Goal: Complete application form

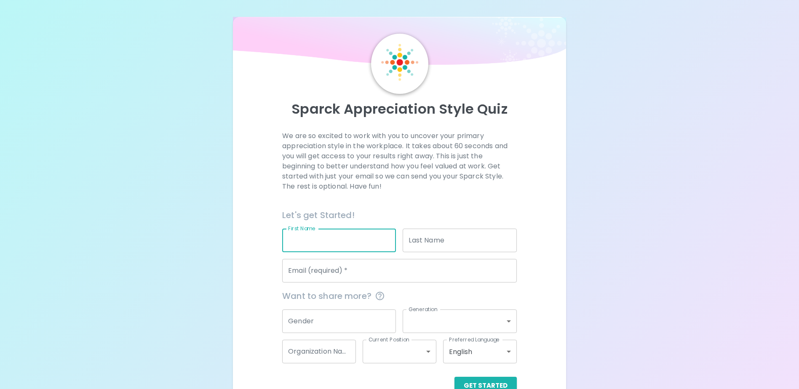
click at [350, 244] on input "First Name" at bounding box center [339, 241] width 114 height 24
type input "[PERSON_NAME]"
type input "[EMAIL_ADDRESS][DOMAIN_NAME]"
type input "Help me with an existing reservation"
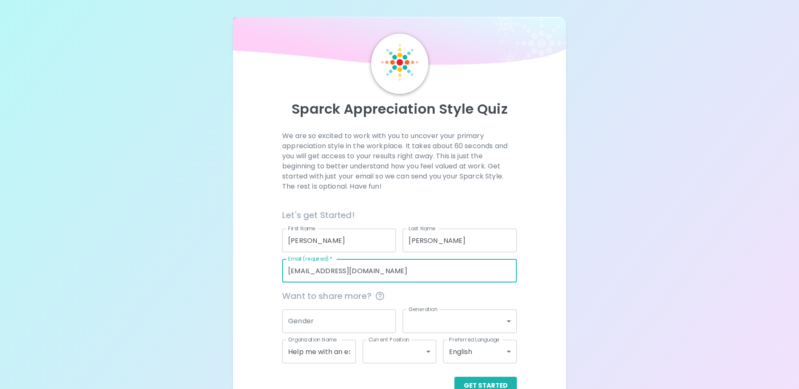
drag, startPoint x: 404, startPoint y: 264, endPoint x: 275, endPoint y: 281, distance: 130.0
click at [275, 281] on div "We are so excited to work with you to uncover your primary appreciation style i…" at bounding box center [399, 263] width 313 height 264
type input "[PERSON_NAME][EMAIL_ADDRESS][DOMAIN_NAME]"
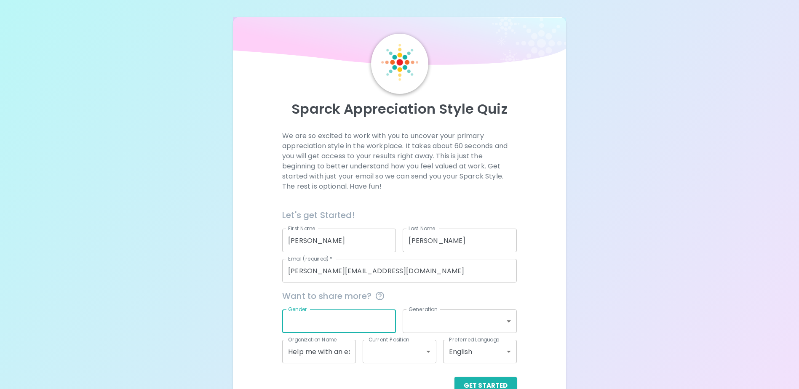
type input "f"
type input "[DEMOGRAPHIC_DATA]"
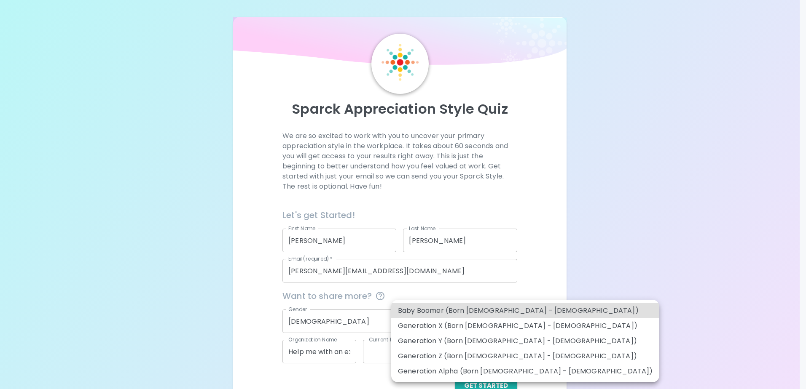
click at [465, 315] on body "Sparck Appreciation Style Quiz We are so excited to work with you to uncover yo…" at bounding box center [403, 206] width 806 height 412
click at [496, 324] on li "Generation X (Born [DEMOGRAPHIC_DATA] - [DEMOGRAPHIC_DATA])" at bounding box center [525, 326] width 268 height 15
type input "generation_x"
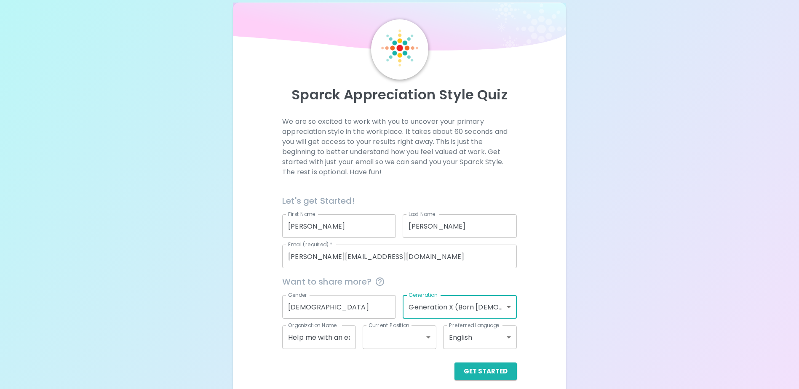
scroll to position [22, 0]
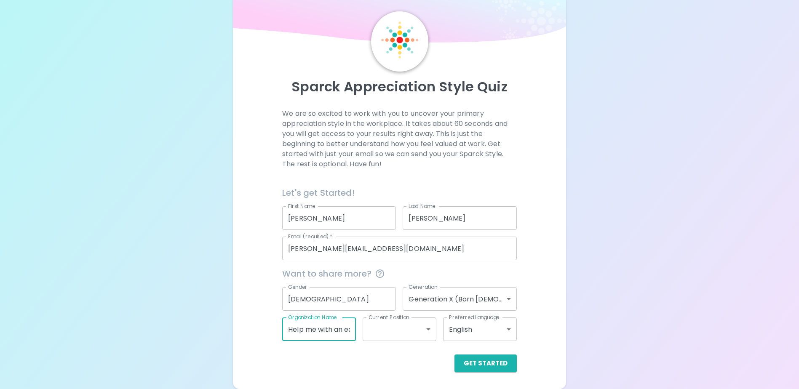
click at [340, 335] on input "Help me with an existing reservation" at bounding box center [319, 330] width 74 height 24
click at [365, 384] on div "Sparck Appreciation Style Quiz We are so excited to work with you to uncover yo…" at bounding box center [399, 192] width 333 height 395
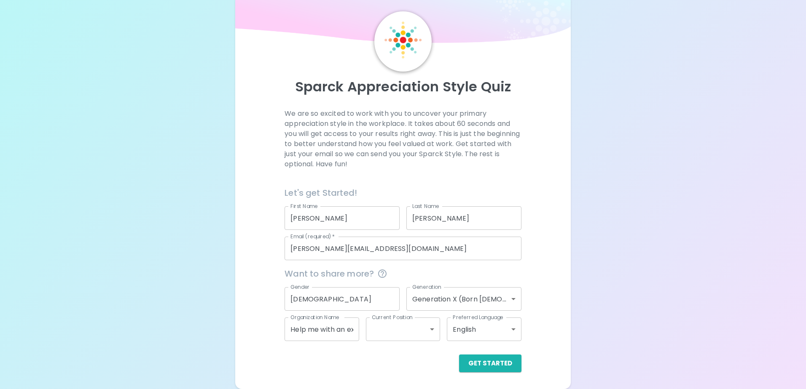
click at [428, 325] on body "Sparck Appreciation Style Quiz We are so excited to work with you to uncover yo…" at bounding box center [403, 184] width 806 height 412
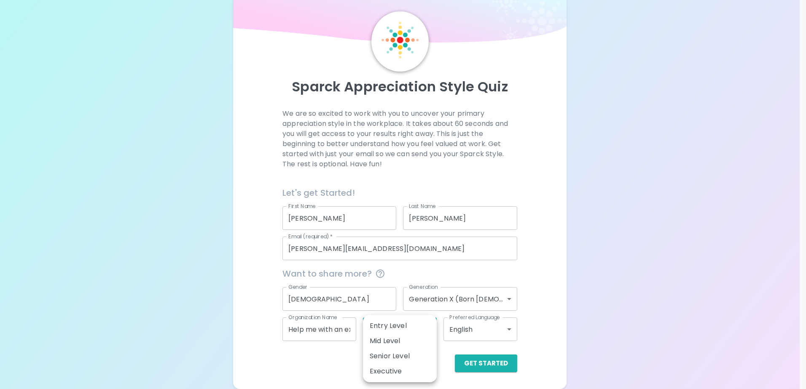
click at [312, 374] on div at bounding box center [403, 194] width 806 height 389
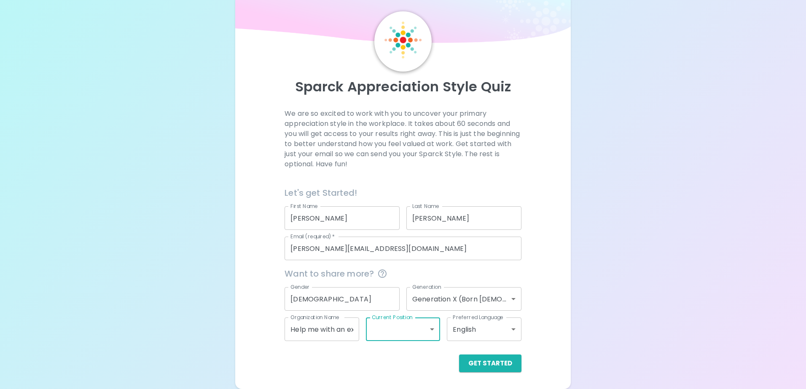
click at [408, 331] on body "Sparck Appreciation Style Quiz We are so excited to work with you to uncover yo…" at bounding box center [403, 184] width 806 height 412
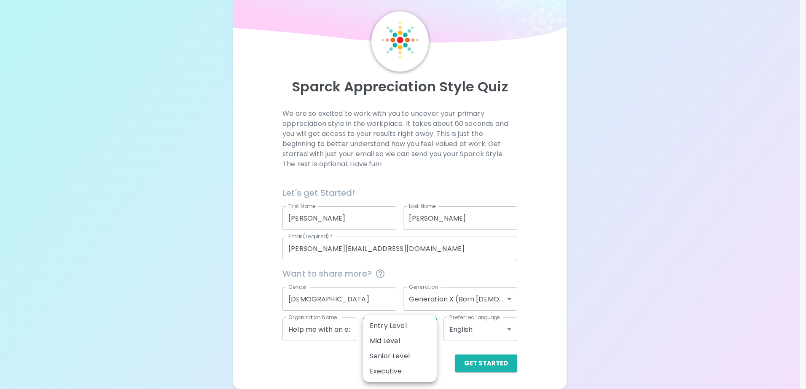
click at [281, 377] on div at bounding box center [403, 194] width 806 height 389
click at [400, 334] on body "Sparck Appreciation Style Quiz We are so excited to work with you to uncover yo…" at bounding box center [403, 184] width 806 height 412
click at [348, 355] on div at bounding box center [403, 194] width 806 height 389
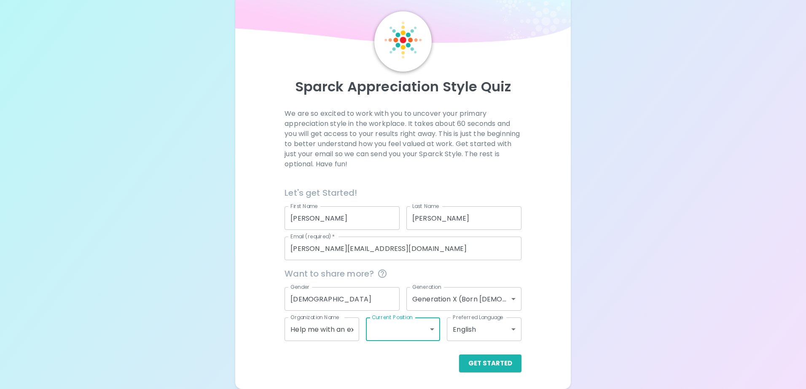
click at [398, 330] on body "Sparck Appreciation Style Quiz We are so excited to work with you to uncover yo…" at bounding box center [403, 184] width 806 height 412
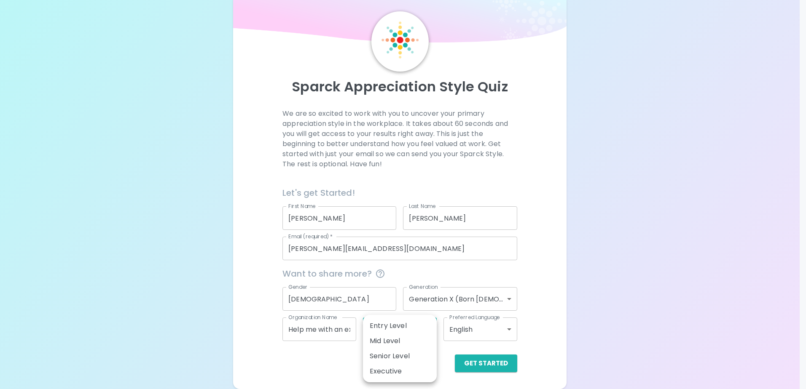
click at [399, 339] on li "Mid Level" at bounding box center [400, 341] width 74 height 15
type input "mid_level"
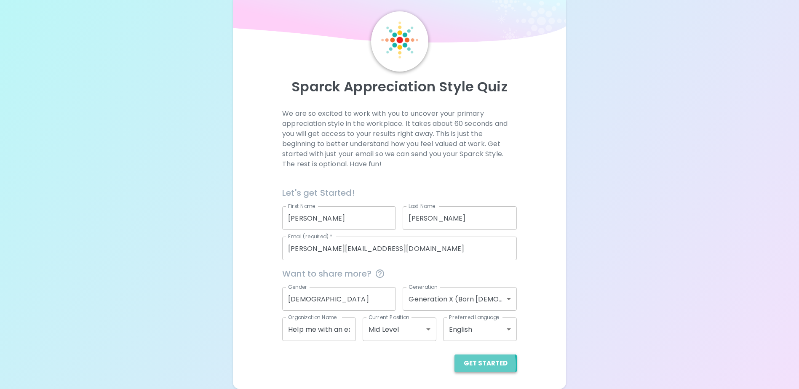
click at [477, 365] on button "Get Started" at bounding box center [486, 364] width 62 height 18
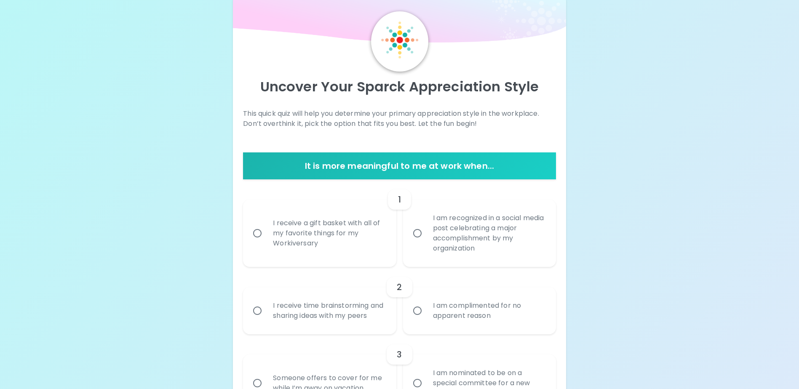
scroll to position [0, 0]
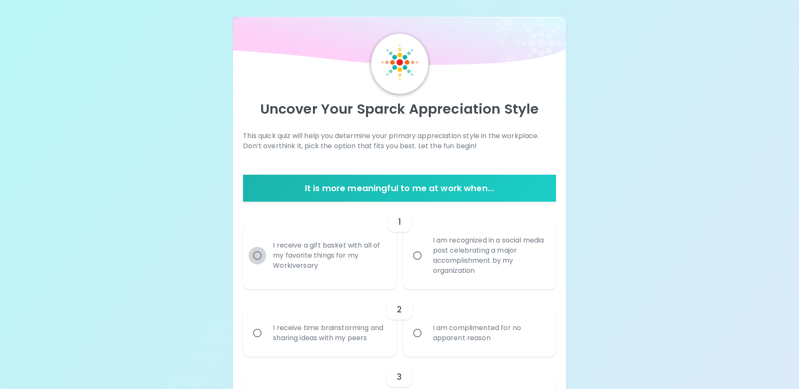
click at [256, 254] on input "I receive a gift basket with all of my favorite things for my Workiversary" at bounding box center [258, 256] width 18 height 18
radio input "true"
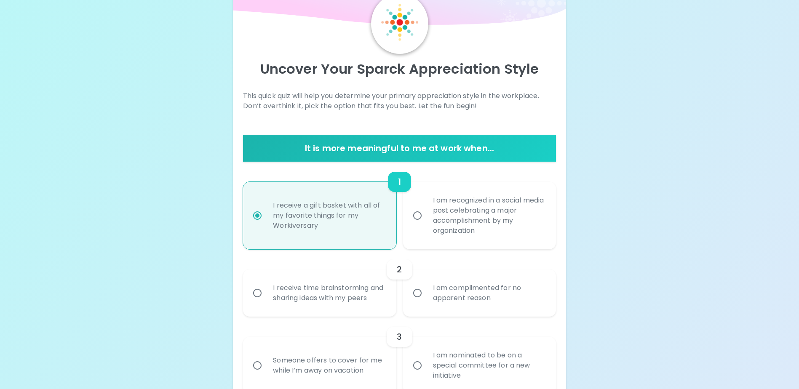
scroll to position [67, 0]
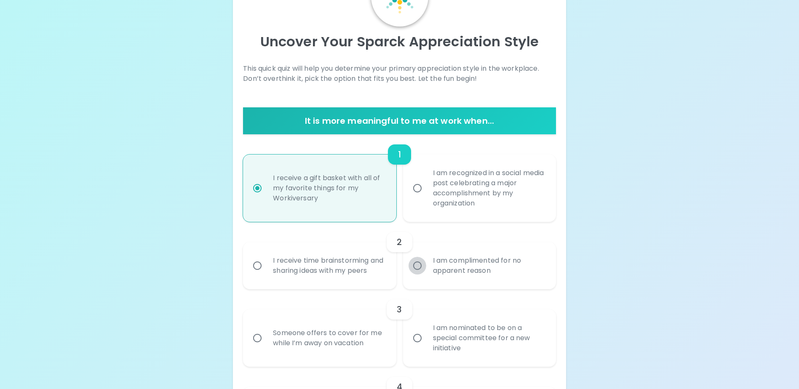
click at [419, 272] on input "I am complimented for no apparent reason" at bounding box center [418, 266] width 18 height 18
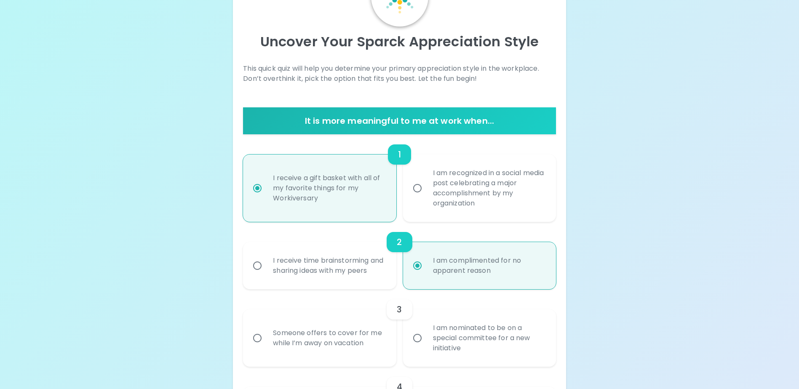
scroll to position [135, 0]
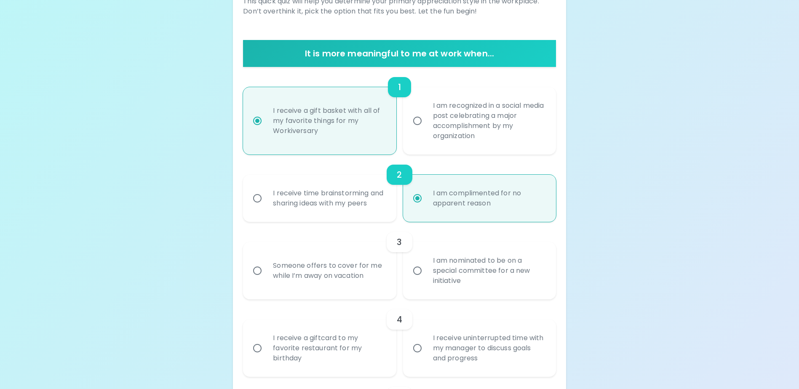
radio input "true"
click at [416, 280] on input "I am nominated to be on a special committee for a new initiative" at bounding box center [418, 271] width 18 height 18
radio input "false"
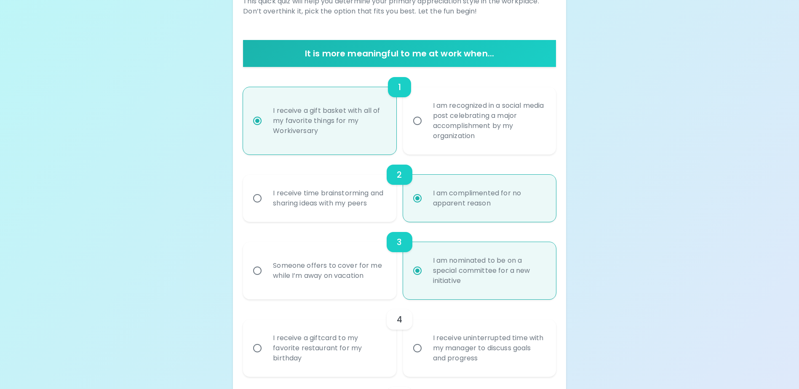
scroll to position [202, 0]
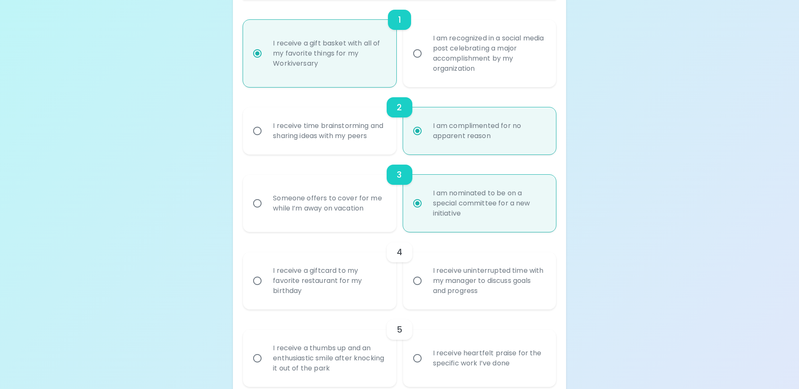
radio input "true"
click at [257, 212] on input "Someone offers to cover for me while I’m away on vacation" at bounding box center [258, 204] width 18 height 18
radio input "false"
radio input "true"
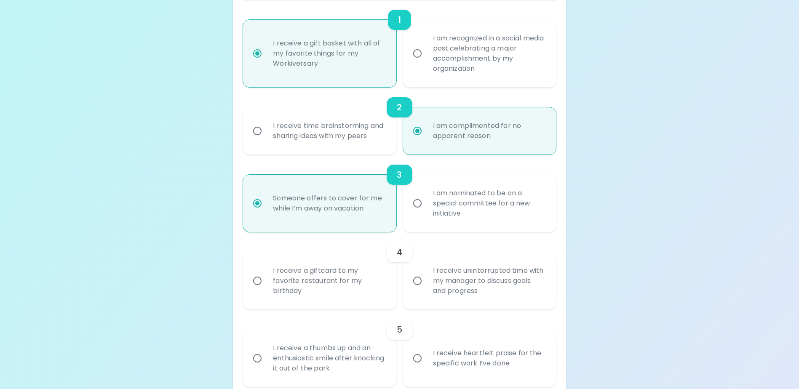
radio input "true"
click at [415, 290] on input "I receive uninterrupted time with my manager to discuss goals and progress" at bounding box center [418, 281] width 18 height 18
radio input "false"
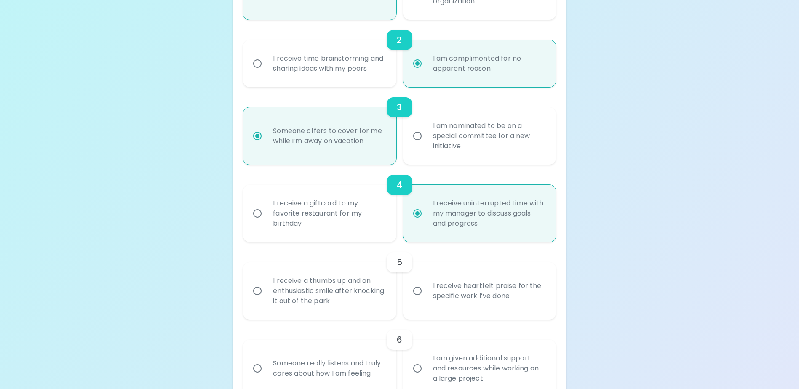
radio input "true"
click at [418, 300] on input "I receive heartfelt praise for the specific work I’ve done" at bounding box center [418, 291] width 18 height 18
radio input "false"
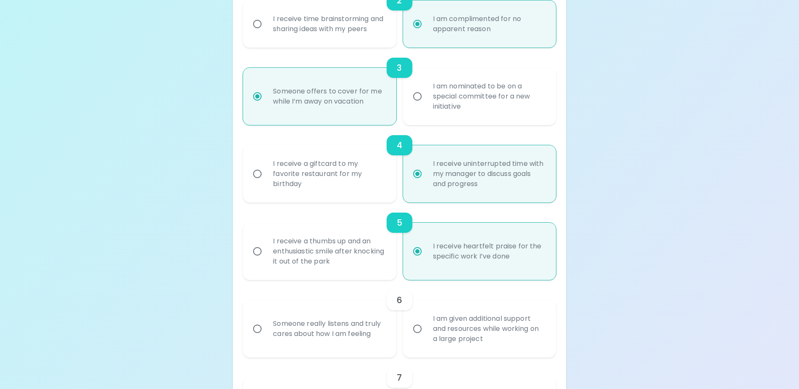
scroll to position [337, 0]
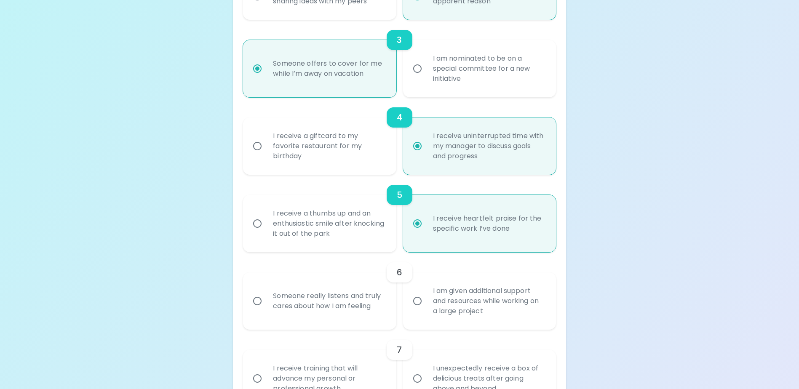
radio input "true"
click at [259, 310] on input "Someone really listens and truly cares about how I am feeling" at bounding box center [258, 301] width 18 height 18
radio input "false"
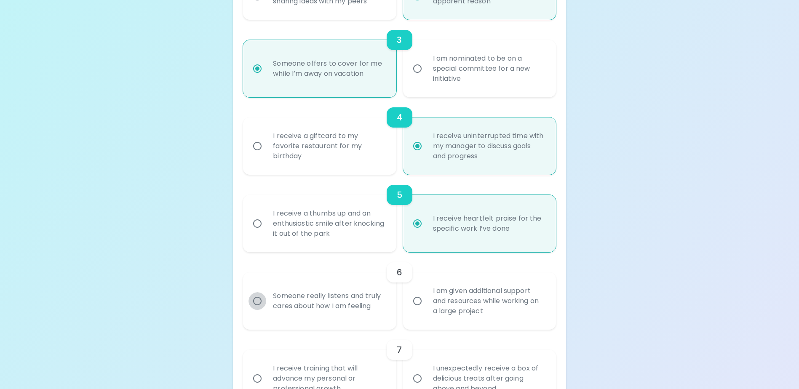
radio input "false"
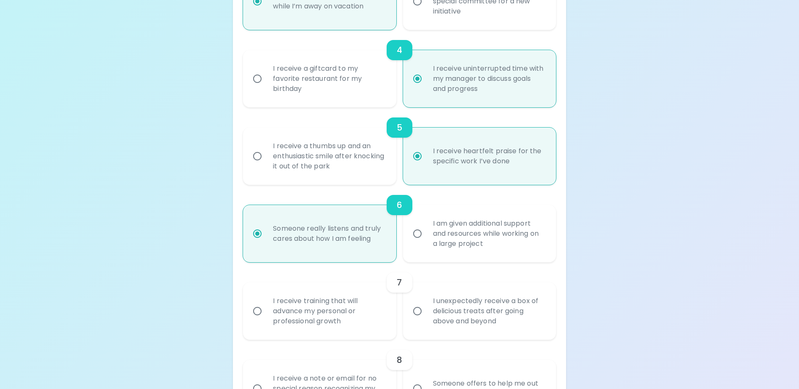
scroll to position [545, 0]
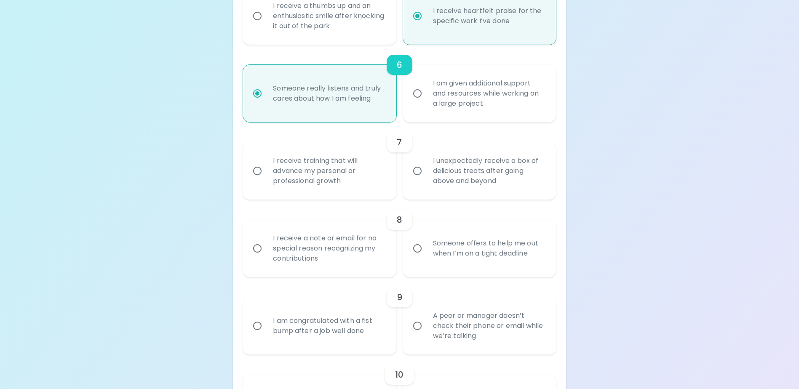
radio input "true"
click at [256, 180] on input "I receive training that will advance my personal or professional growth" at bounding box center [258, 171] width 18 height 18
radio input "false"
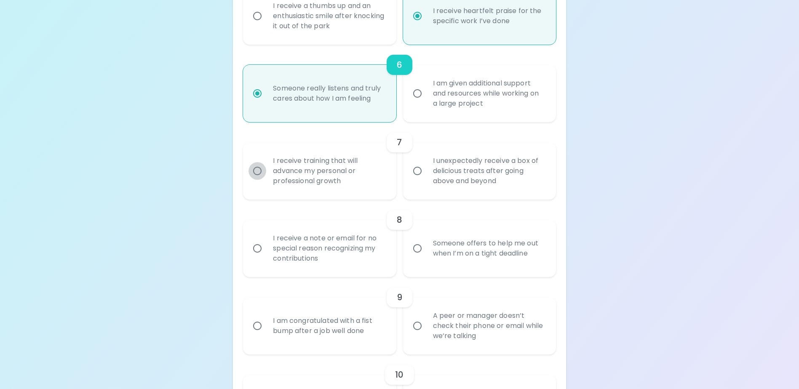
radio input "false"
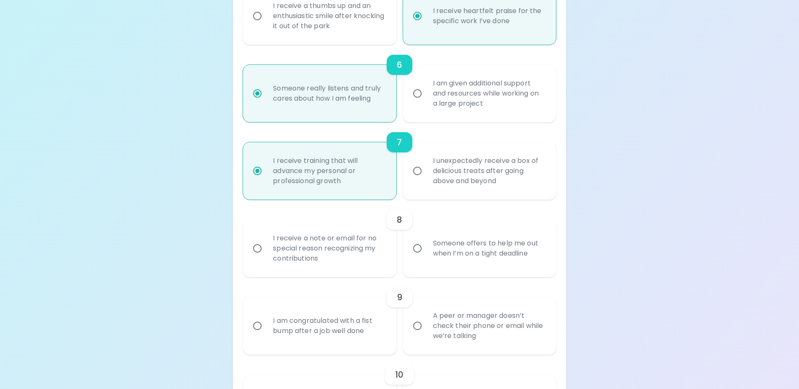
scroll to position [612, 0]
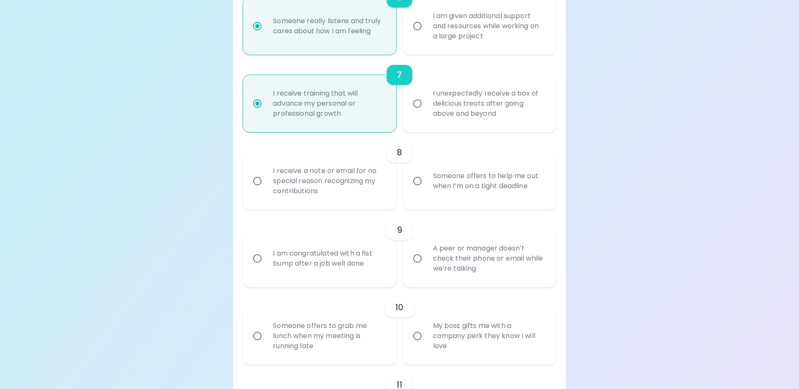
radio input "true"
click at [258, 190] on input "I receive a note or email for no special reason recognizing my contributions" at bounding box center [258, 181] width 18 height 18
radio input "false"
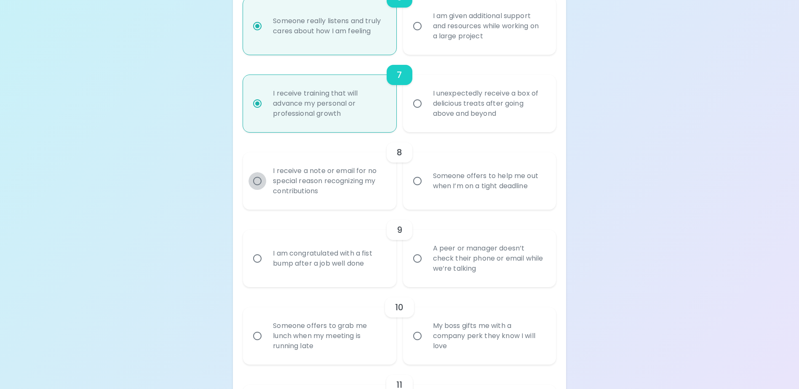
radio input "false"
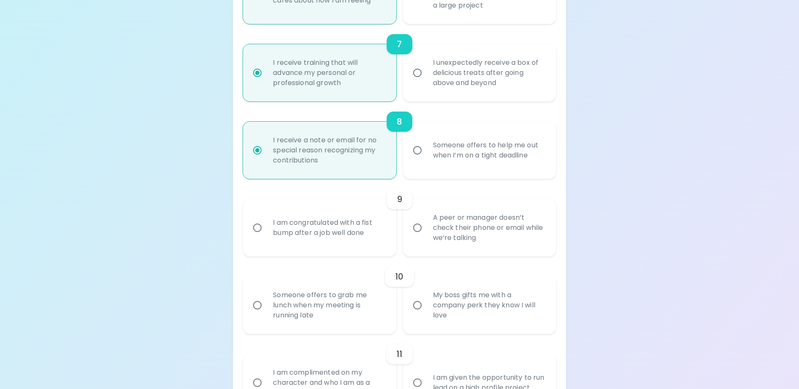
scroll to position [680, 0]
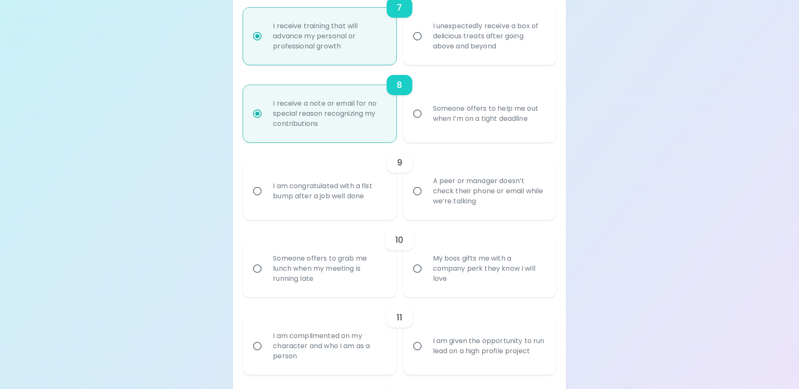
radio input "true"
click at [260, 200] on input "I am congratulated with a fist bump after a job well done" at bounding box center [258, 191] width 18 height 18
radio input "false"
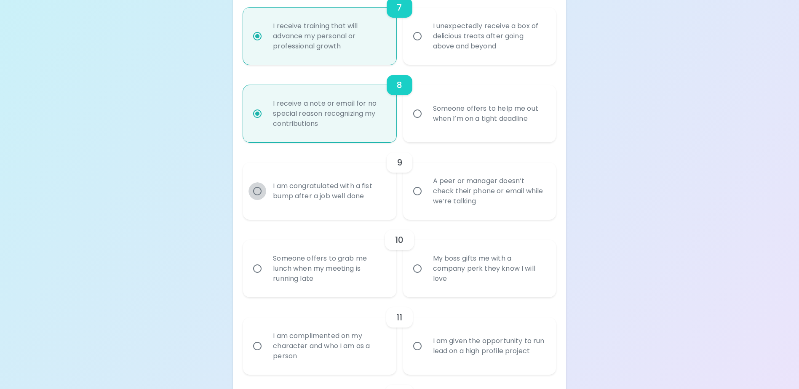
radio input "false"
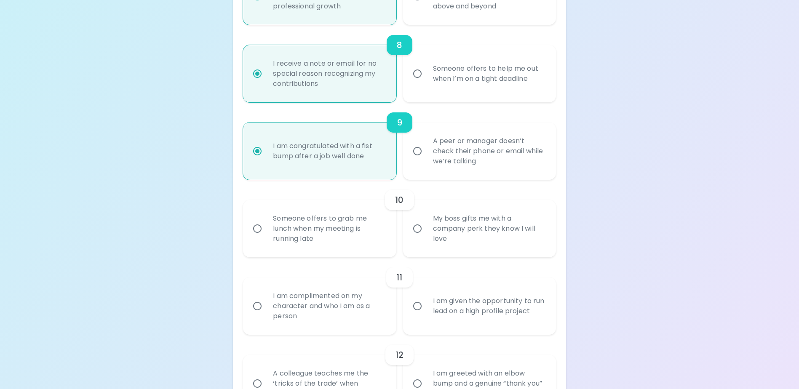
scroll to position [747, 0]
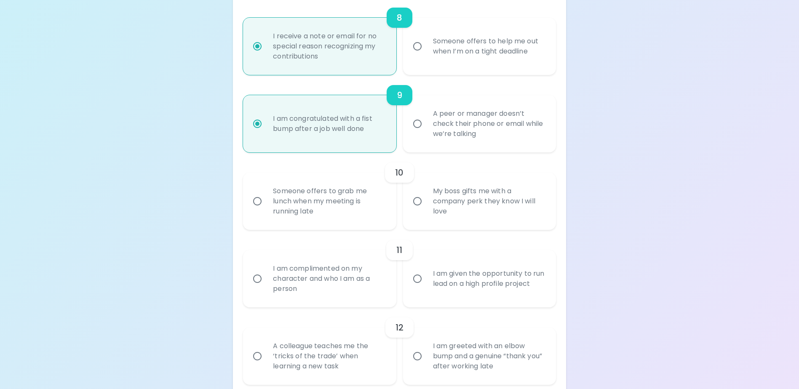
radio input "true"
click at [418, 210] on input "My boss gifts me with a company perk they know I will love" at bounding box center [418, 202] width 18 height 18
radio input "false"
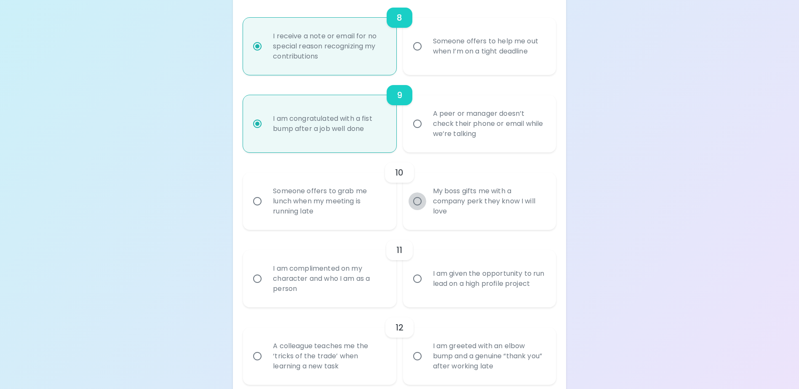
radio input "false"
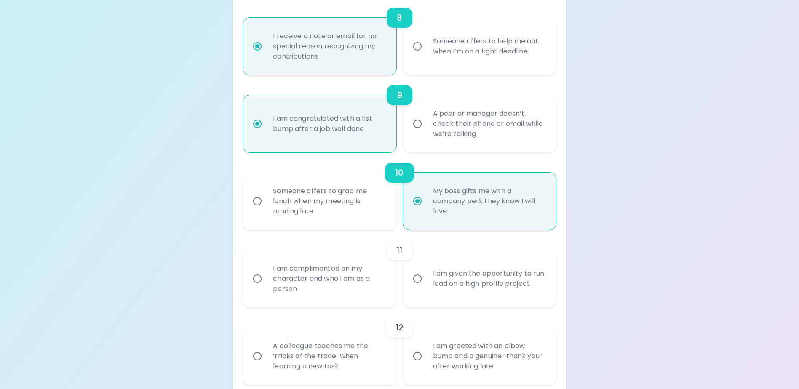
scroll to position [814, 0]
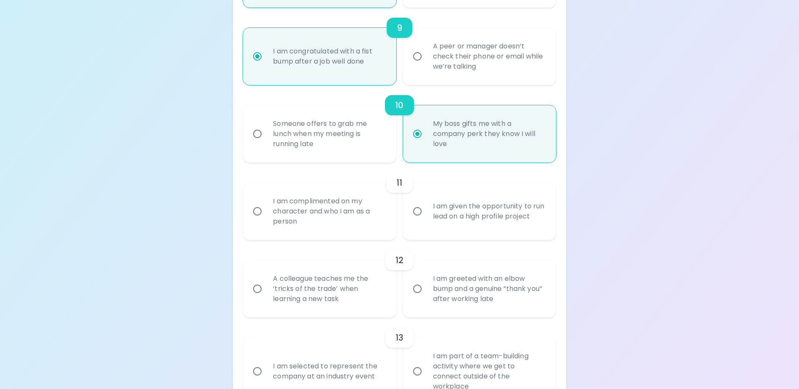
radio input "true"
click at [258, 220] on input "I am complimented on my character and who I am as a person" at bounding box center [258, 212] width 18 height 18
radio input "false"
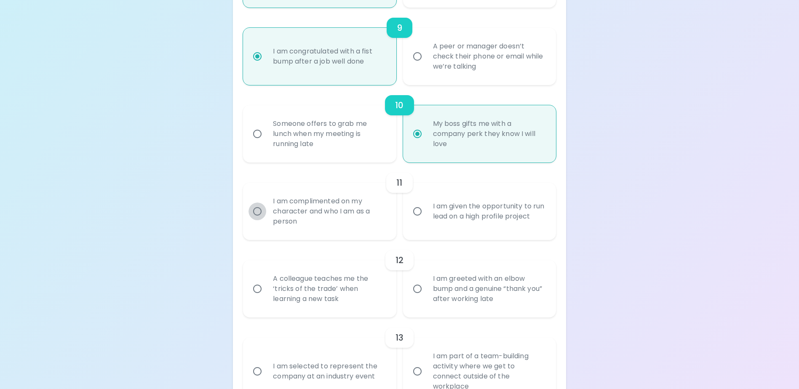
radio input "false"
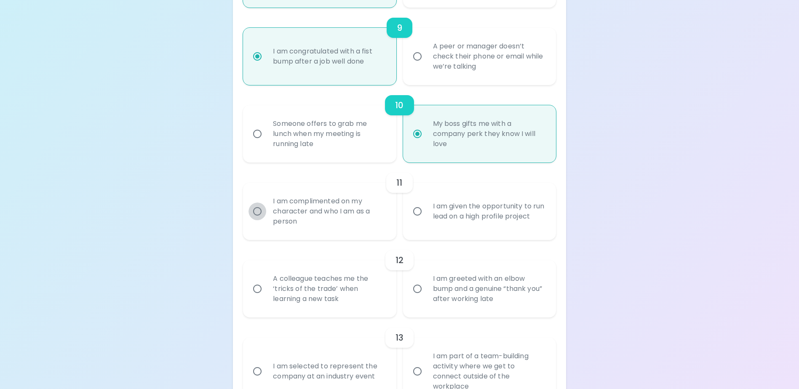
radio input "false"
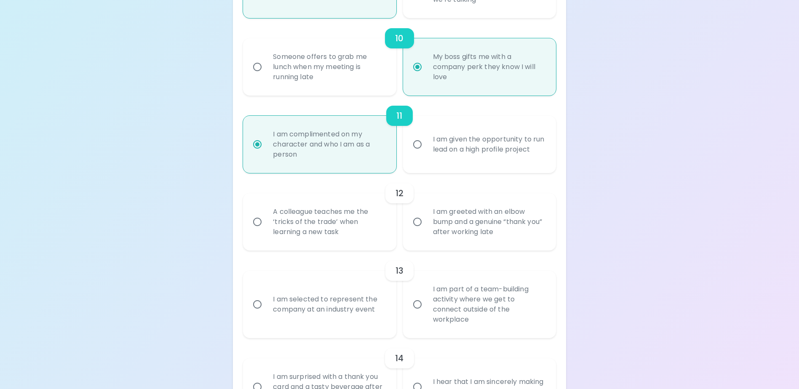
scroll to position [882, 0]
radio input "true"
click at [417, 230] on input "I am greeted with an elbow bump and a genuine “thank you” after working late" at bounding box center [418, 222] width 18 height 18
radio input "false"
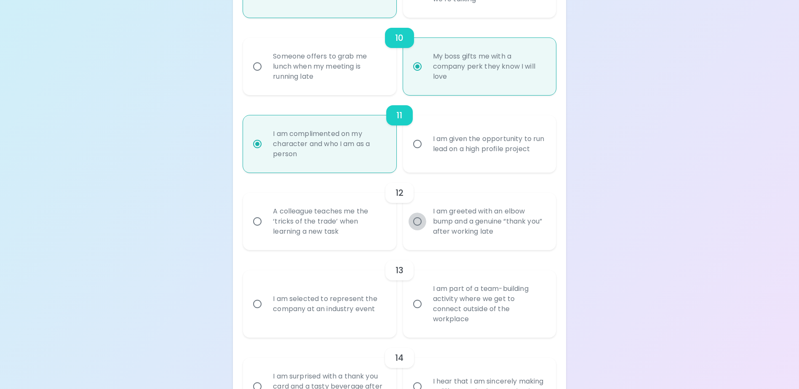
radio input "false"
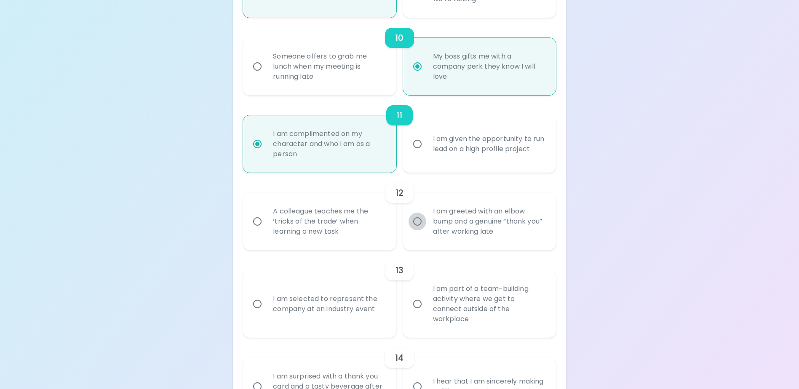
radio input "false"
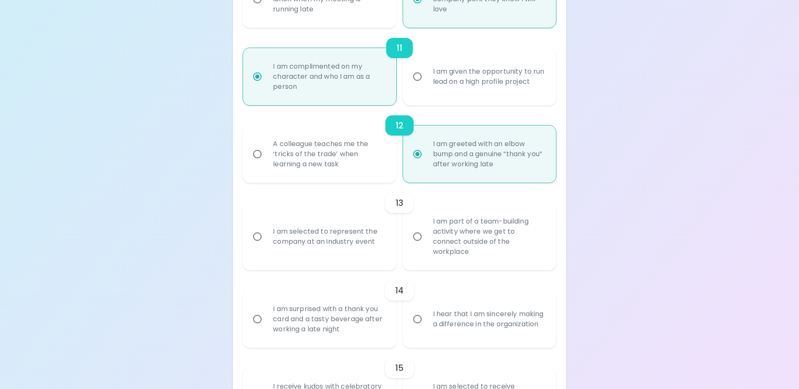
scroll to position [1027, 0]
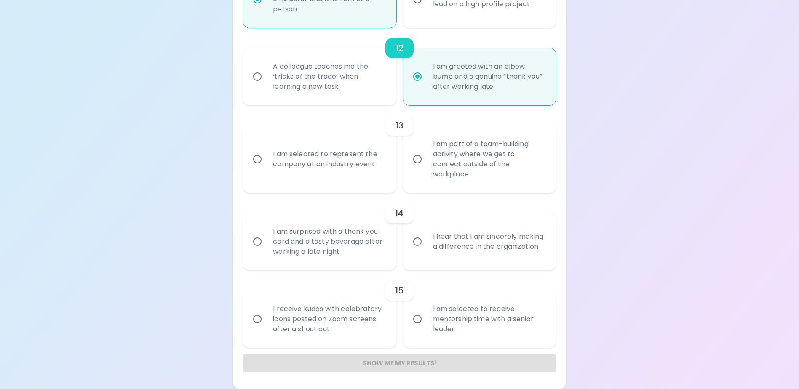
radio input "true"
click at [415, 240] on input "I hear that I am sincerely making a difference in the organization" at bounding box center [418, 242] width 18 height 18
radio input "false"
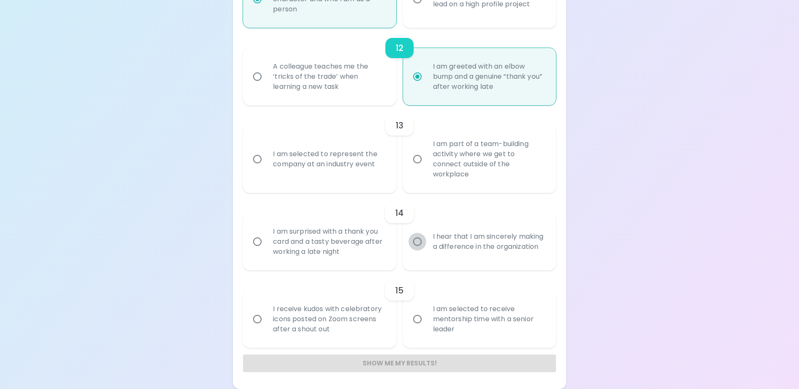
radio input "false"
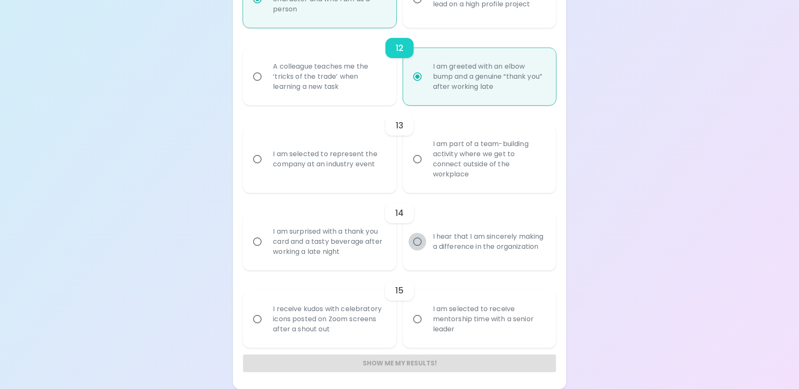
radio input "false"
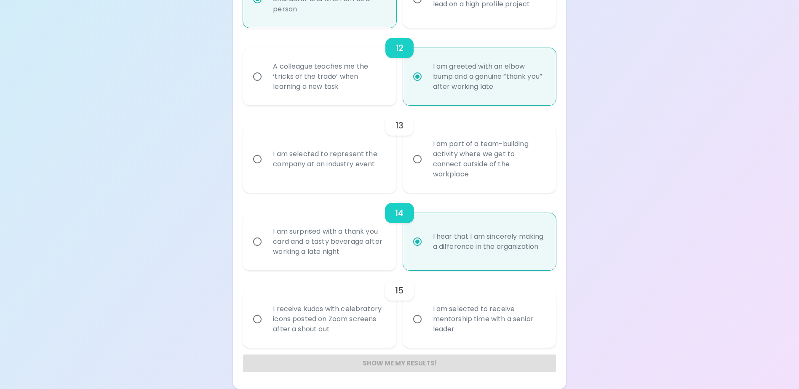
radio input "true"
click at [420, 321] on input "I am selected to receive mentorship time with a senior leader" at bounding box center [418, 320] width 18 height 18
radio input "false"
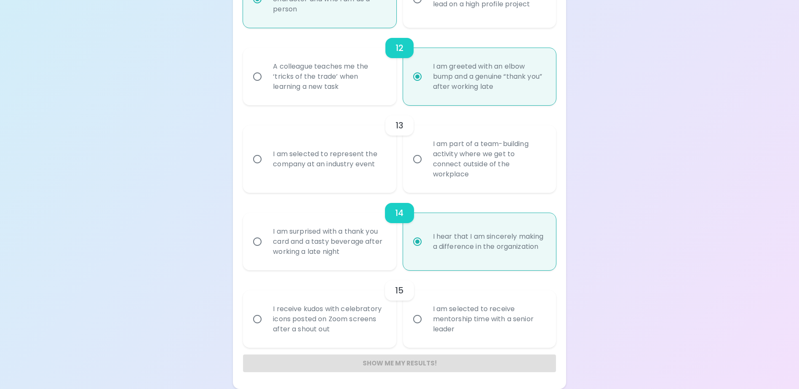
radio input "false"
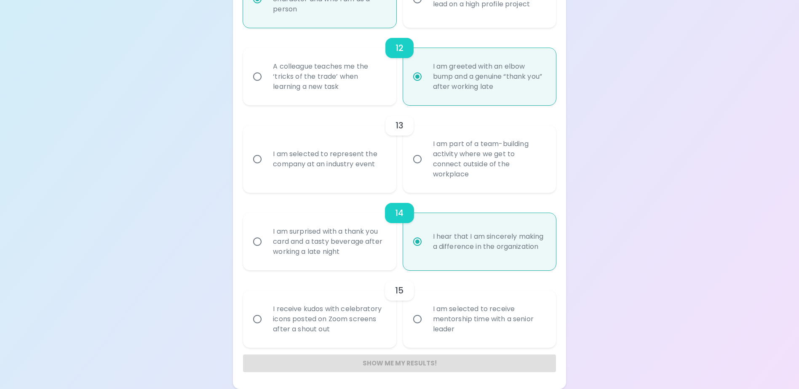
radio input "false"
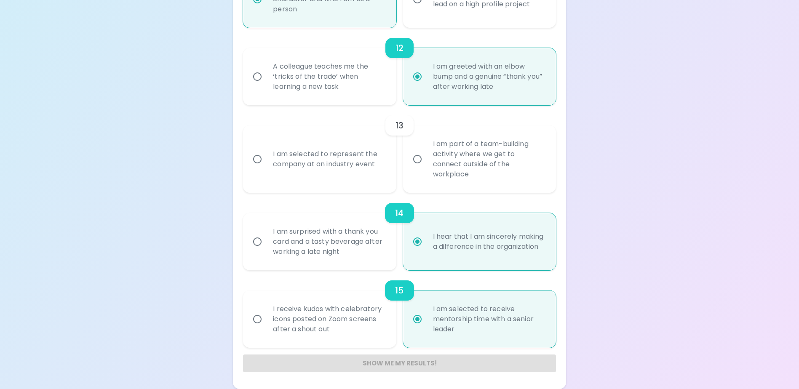
radio input "true"
click at [256, 163] on input "I am selected to represent the company at an industry event" at bounding box center [258, 159] width 18 height 18
radio input "false"
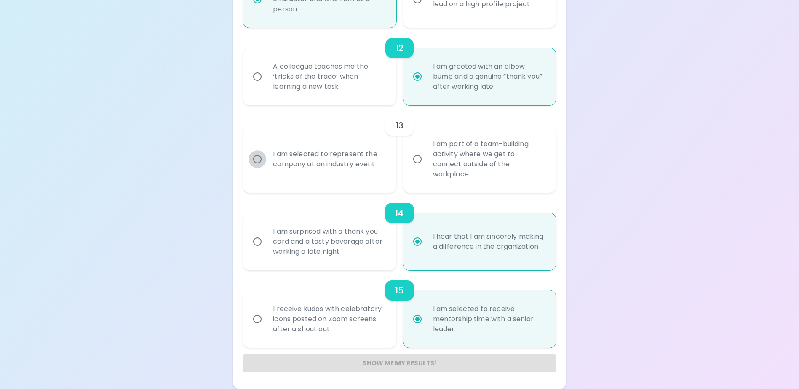
radio input "false"
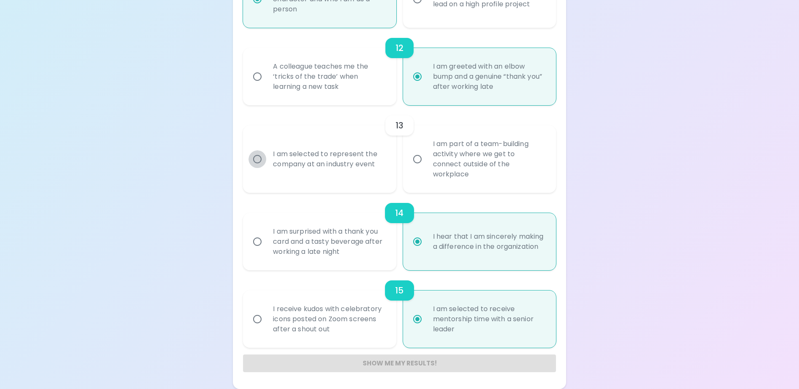
radio input "false"
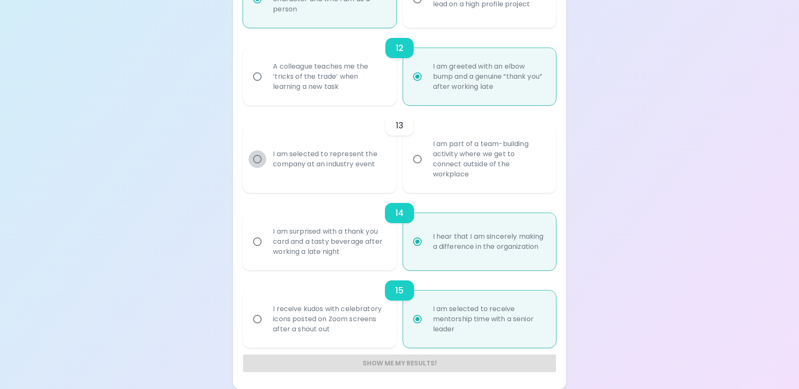
radio input "false"
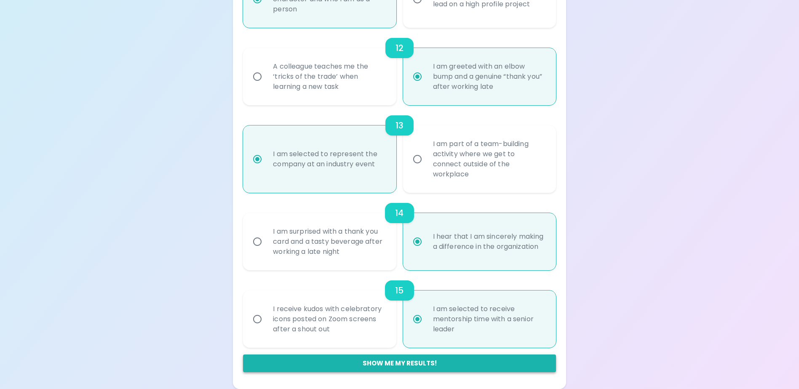
radio input "true"
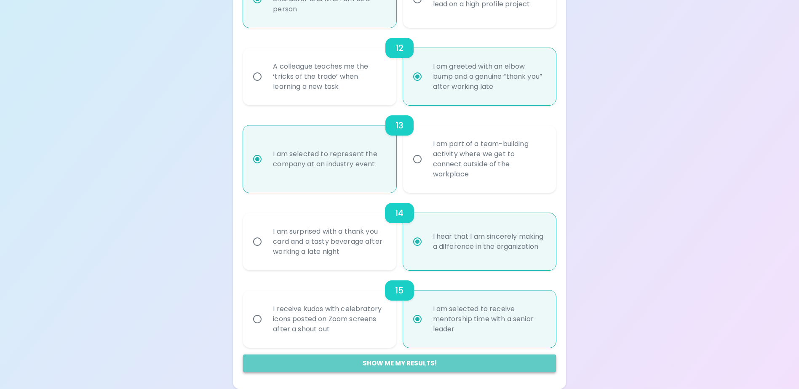
click at [404, 370] on button "Show me my results!" at bounding box center [399, 364] width 313 height 18
radio input "false"
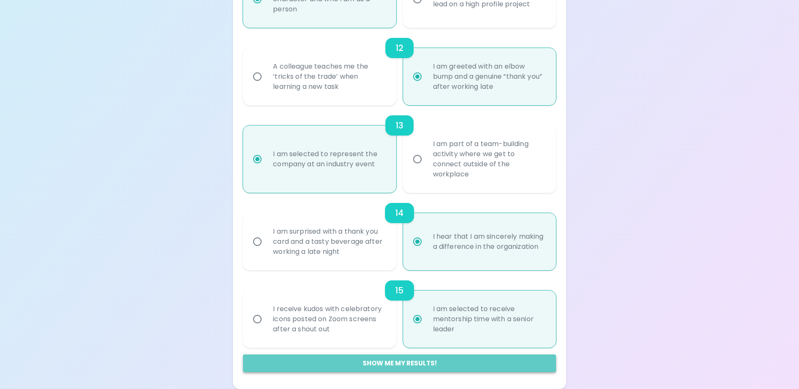
radio input "false"
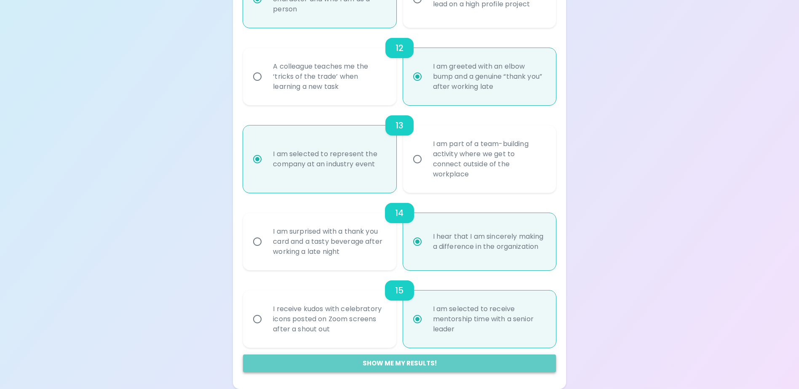
radio input "false"
radio input "true"
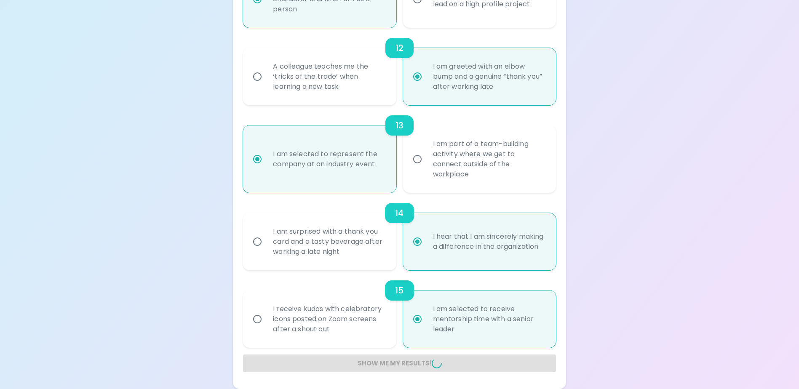
radio input "false"
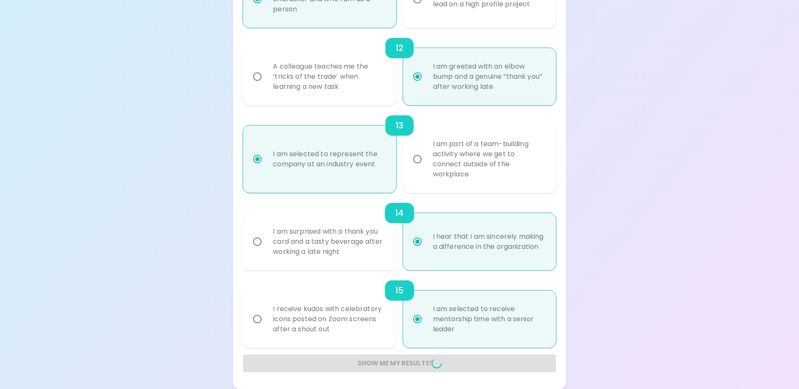
radio input "false"
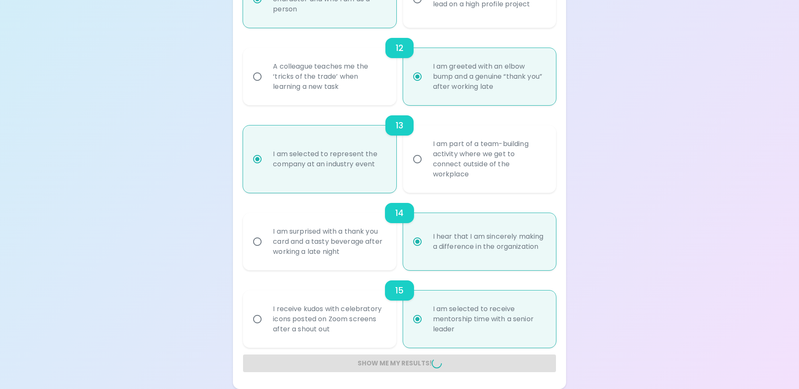
radio input "false"
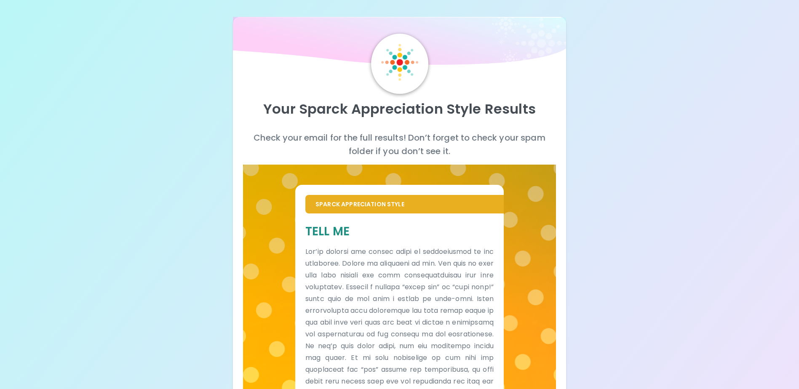
scroll to position [153, 0]
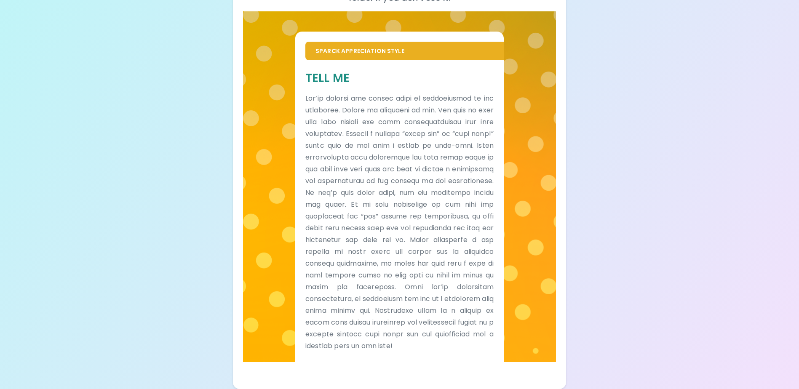
drag, startPoint x: 404, startPoint y: 182, endPoint x: 310, endPoint y: 75, distance: 142.4
click at [310, 75] on h5 "Tell Me" at bounding box center [399, 78] width 188 height 16
drag, startPoint x: 303, startPoint y: 38, endPoint x: 370, endPoint y: 43, distance: 67.2
click at [370, 43] on div "Sparck Appreciation Style Tell Me" at bounding box center [399, 197] width 209 height 331
drag, startPoint x: 370, startPoint y: 43, endPoint x: 313, endPoint y: 207, distance: 173.5
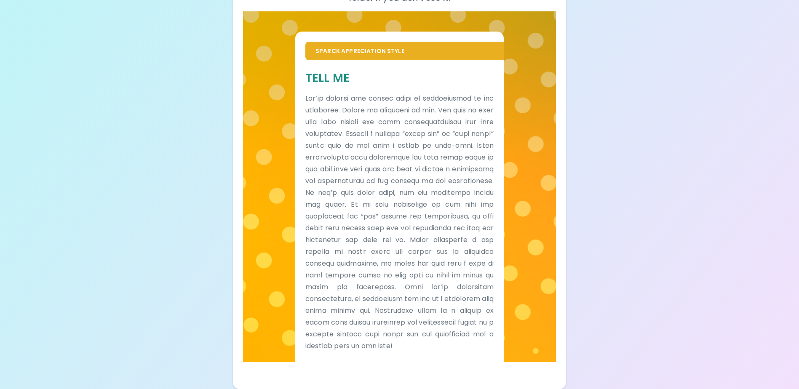
scroll to position [0, 0]
